Goal: Task Accomplishment & Management: Complete application form

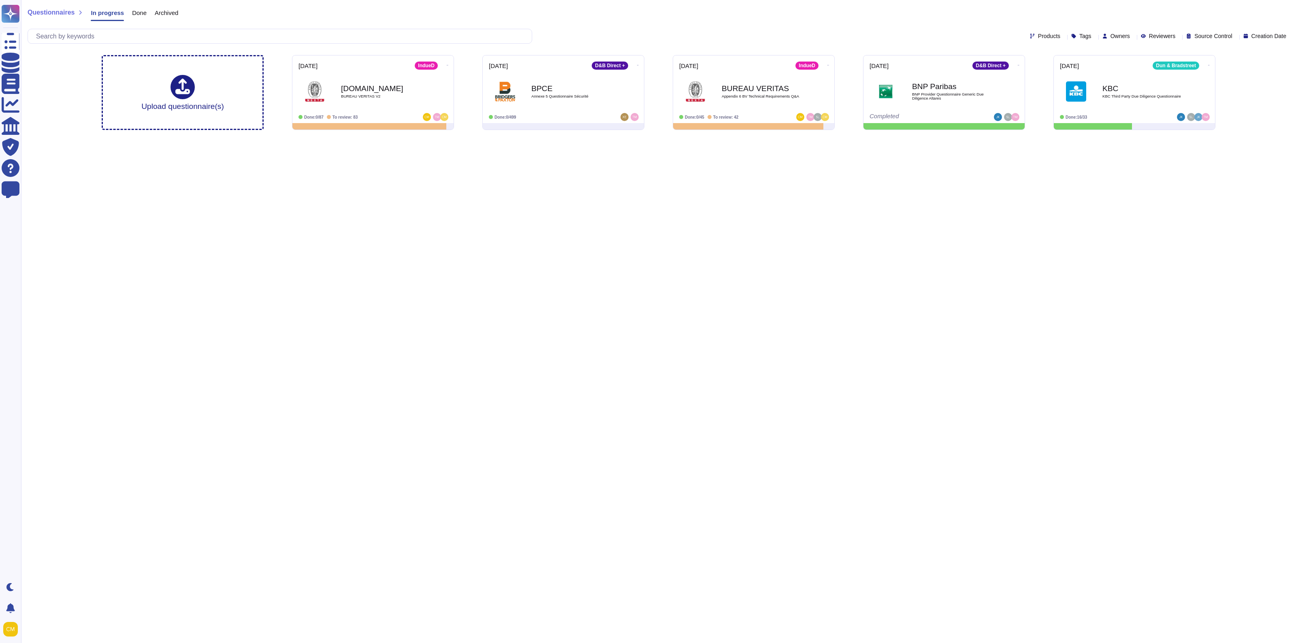
click at [557, 136] on html "Questionnaires Knowledge Base Documents Analytics CAIQ / SIG Trust Center Help …" at bounding box center [648, 68] width 1296 height 136
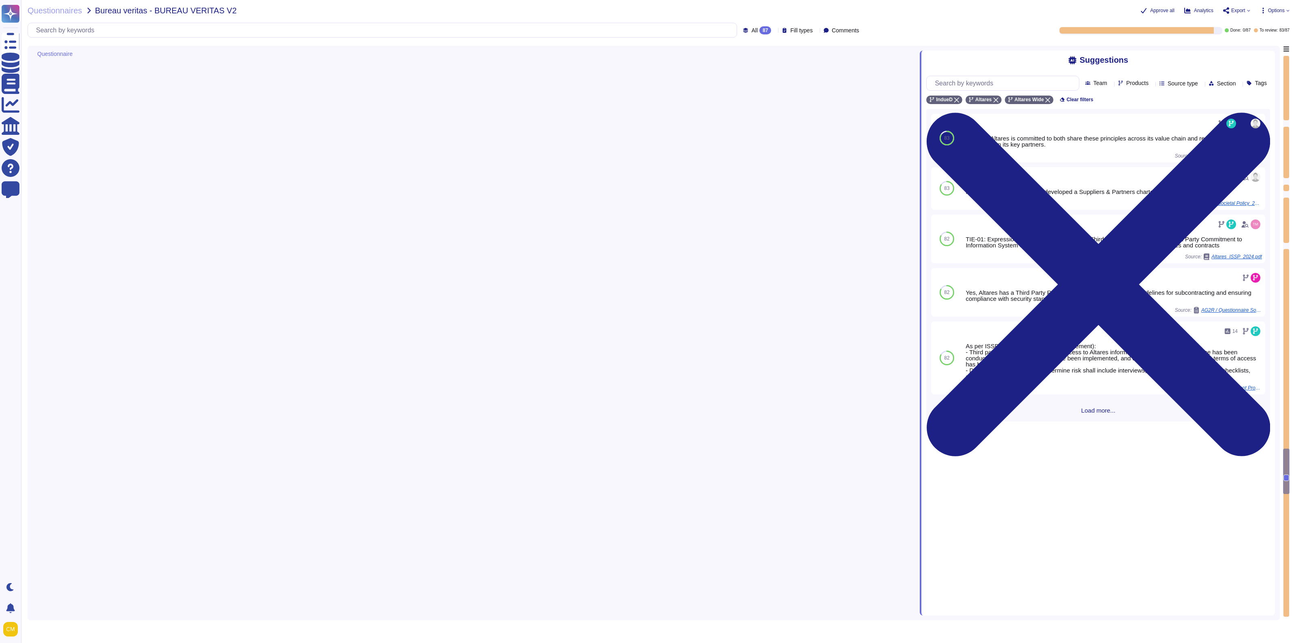
type textarea "Yes, the effectiveness of various measures is checked, and actions are taken ac…"
type textarea "Yes"
type textarea "@product"
type textarea "The pace and timing of software upgrades for customers is automated, with a man…"
type textarea "As per ISSP (Third Party Security Requirement): - Third parties shall only be g…"
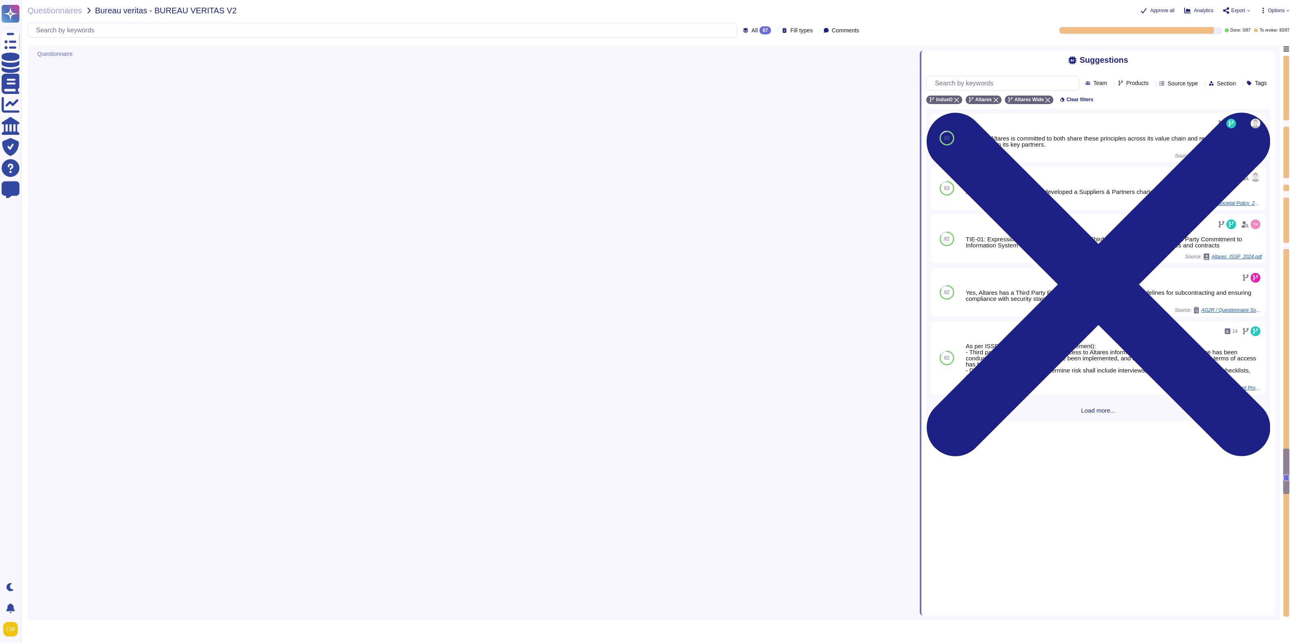
type textarea "As per ISSP (Third Party Security Requirement): - Third parties shall only be g…"
type textarea "As such, Altares is committed to both share these principles across its value c…"
type textarea "Yes"
type textarea "Yes, roles and responsibilities for planning, implementing, operating, assessin…"
type textarea "Yes"
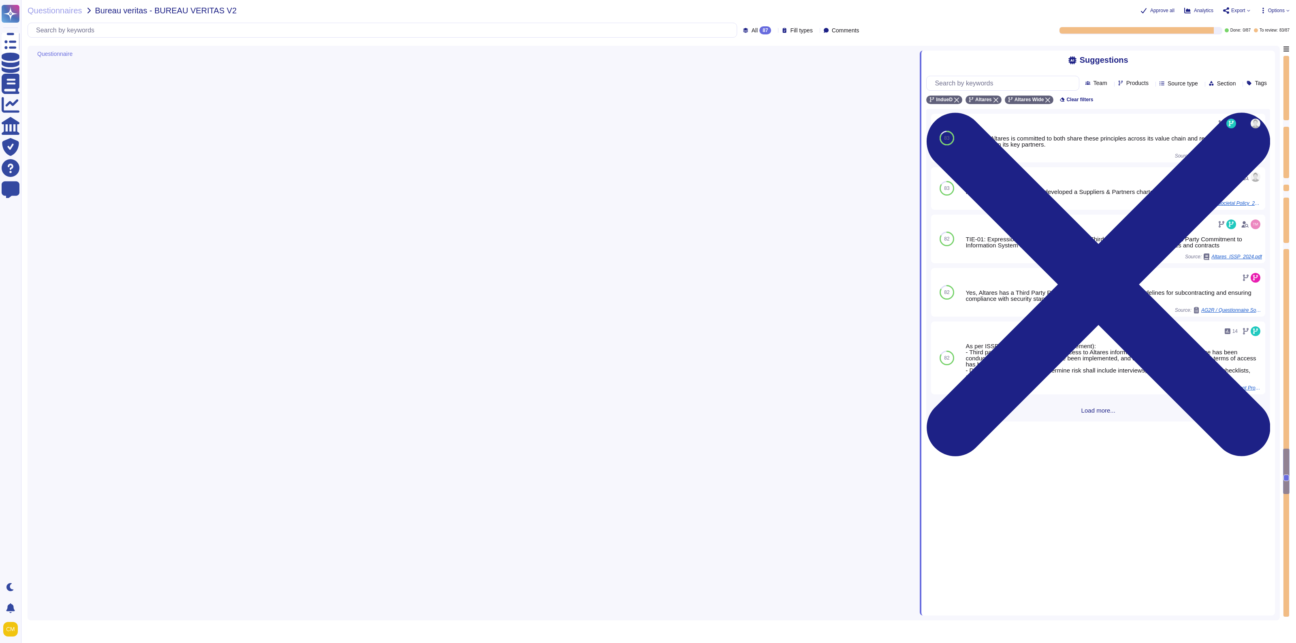
type textarea "Yes, cybersecurity supply chain risk management is integrated into our overall …"
type textarea "Yes"
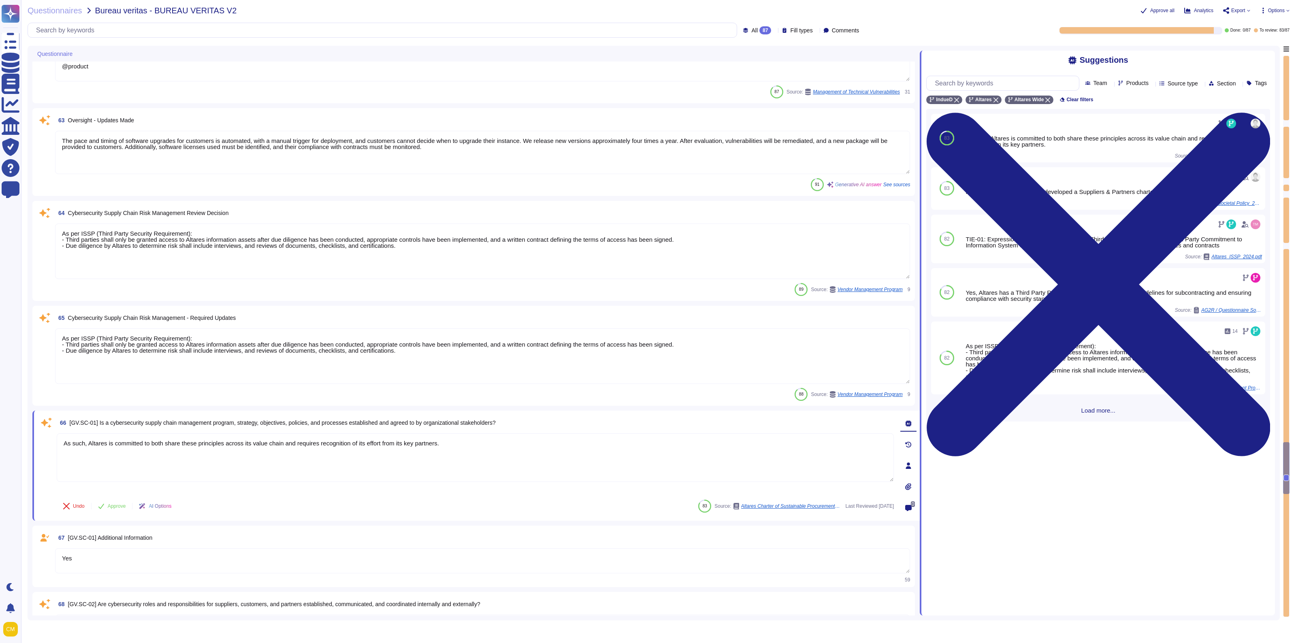
type textarea "We undertake,"
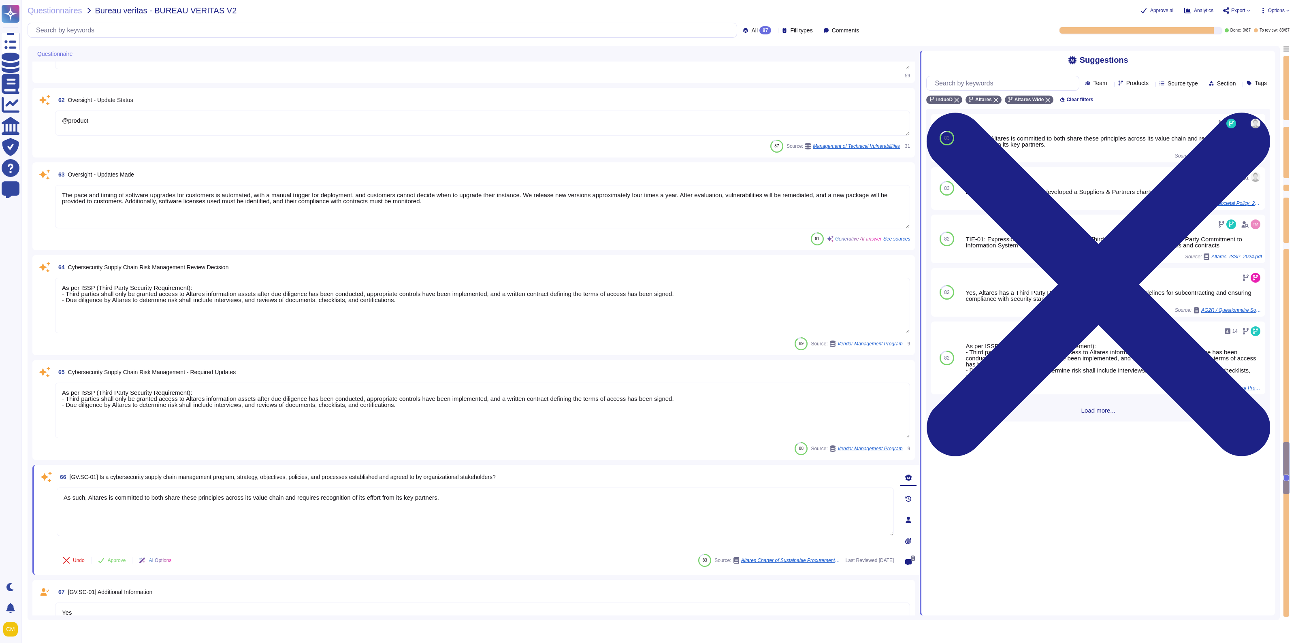
scroll to position [5593, 0]
